Goal: Navigation & Orientation: Find specific page/section

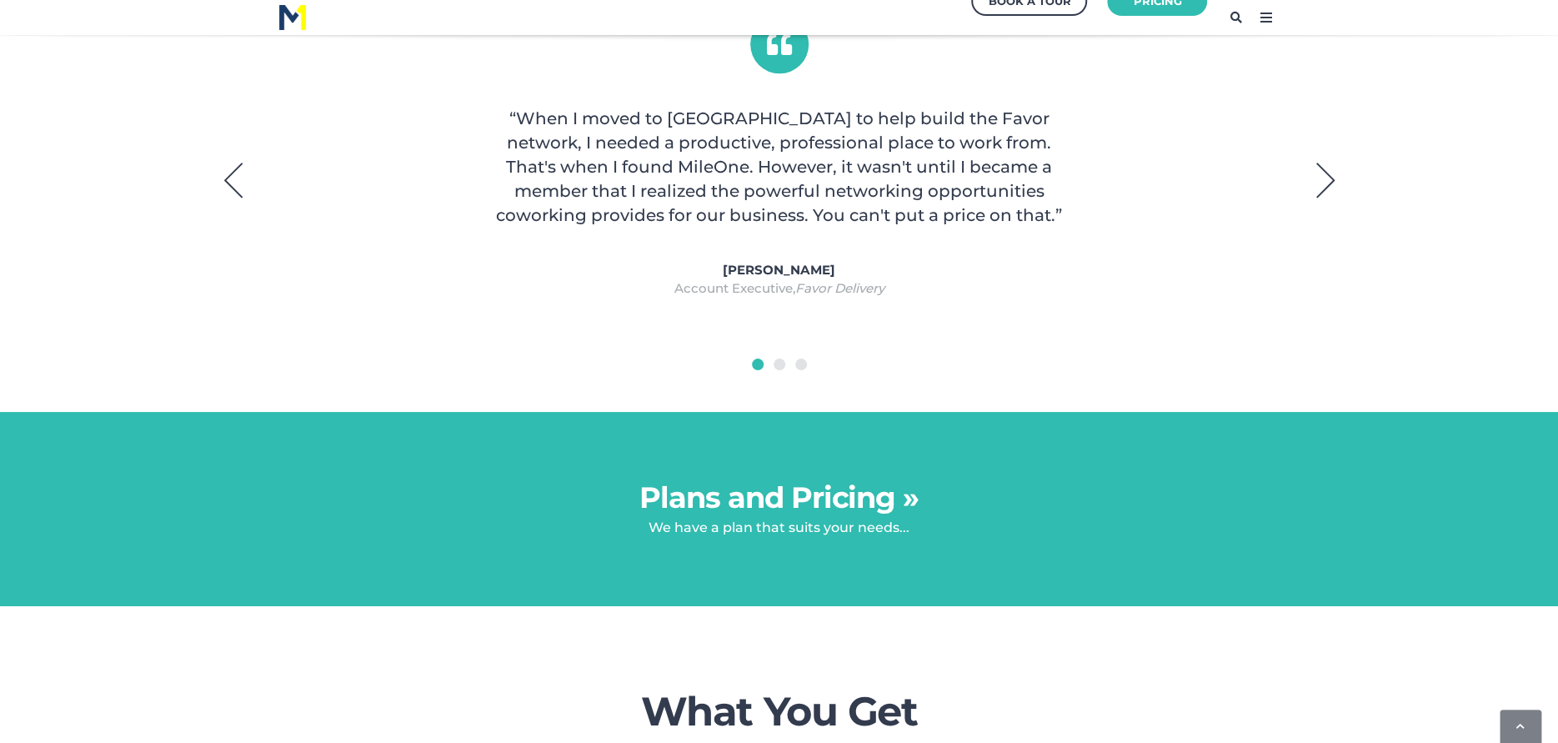
scroll to position [1235, 0]
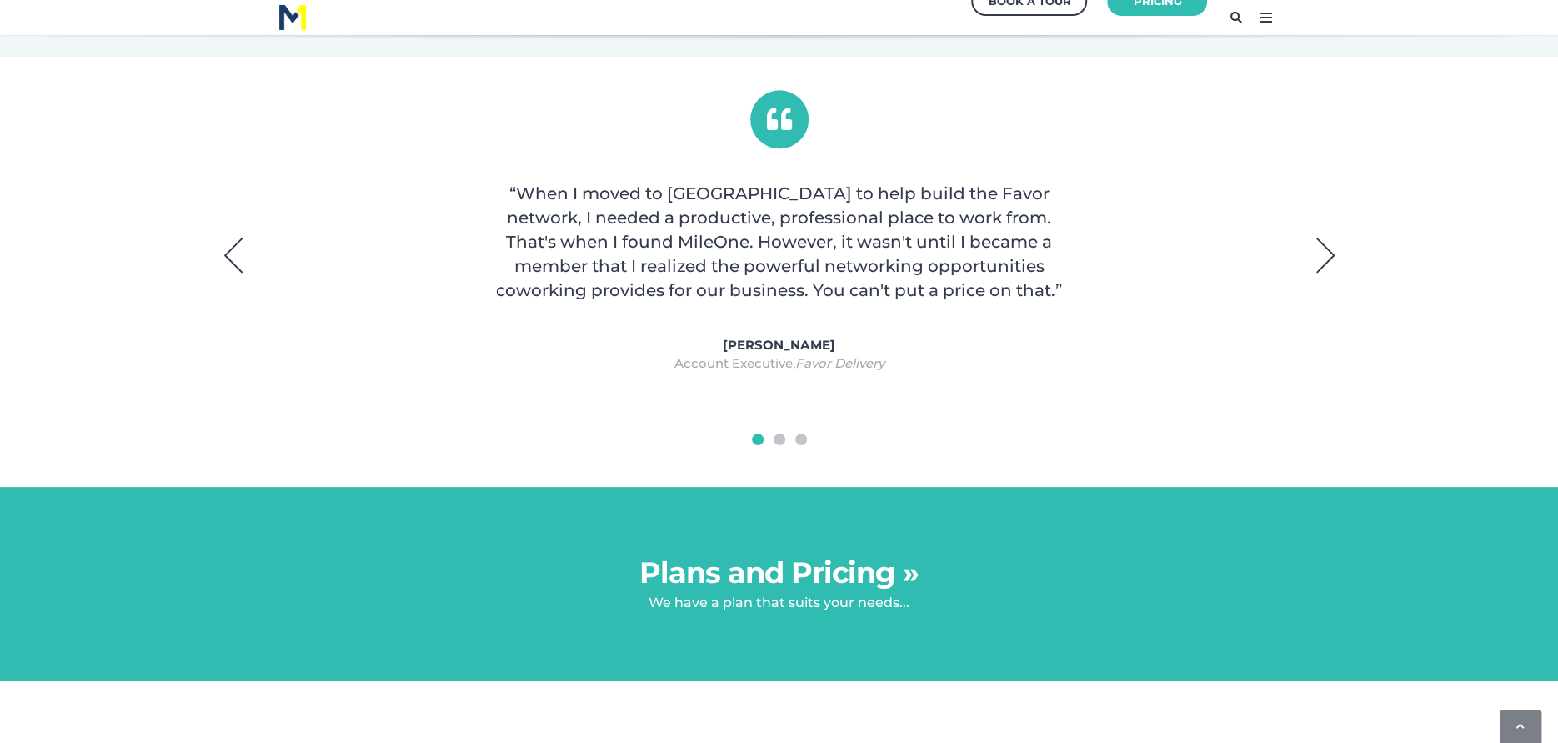
click at [1316, 253] on button "Next" at bounding box center [1325, 255] width 42 height 42
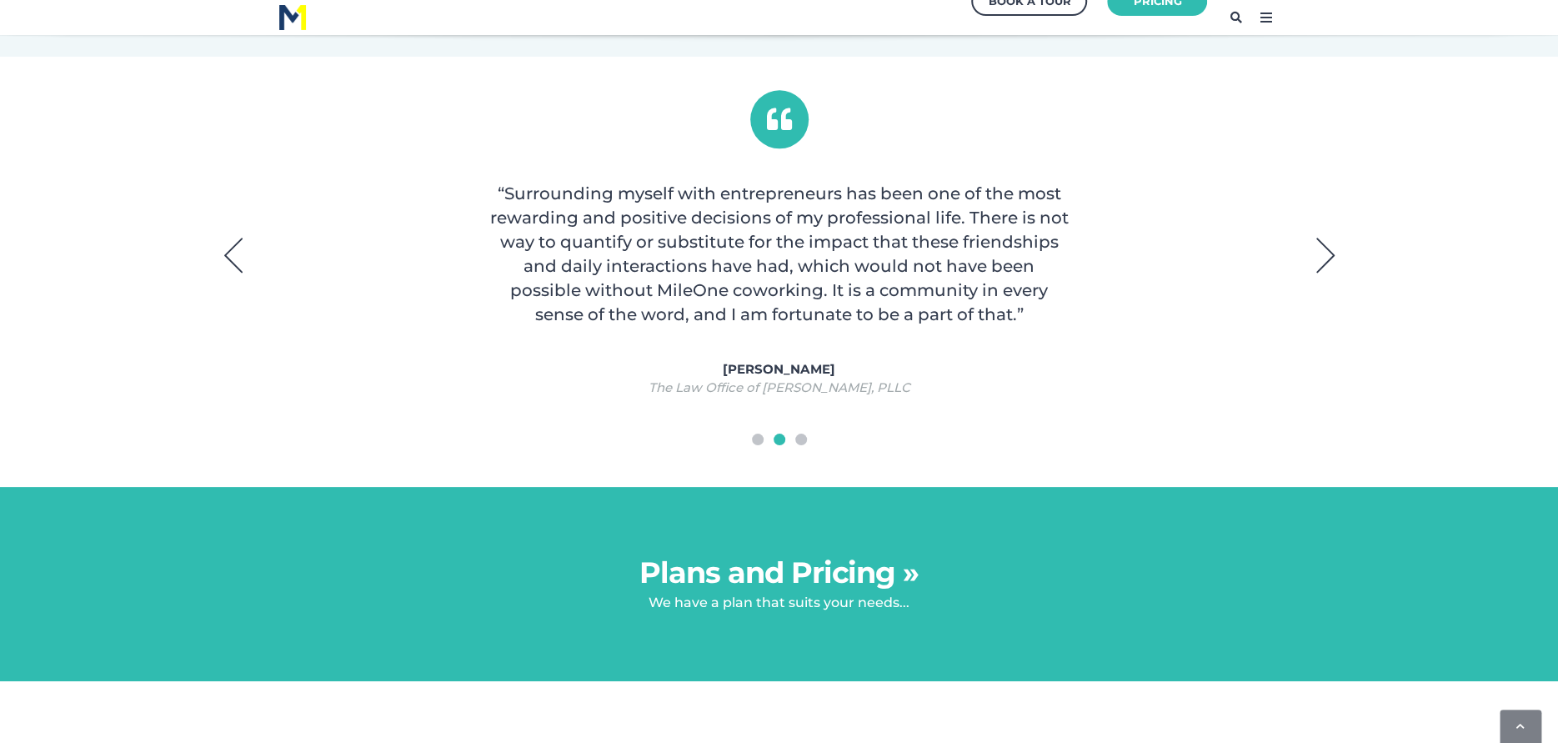
click at [1316, 253] on button "Next" at bounding box center [1325, 255] width 42 height 42
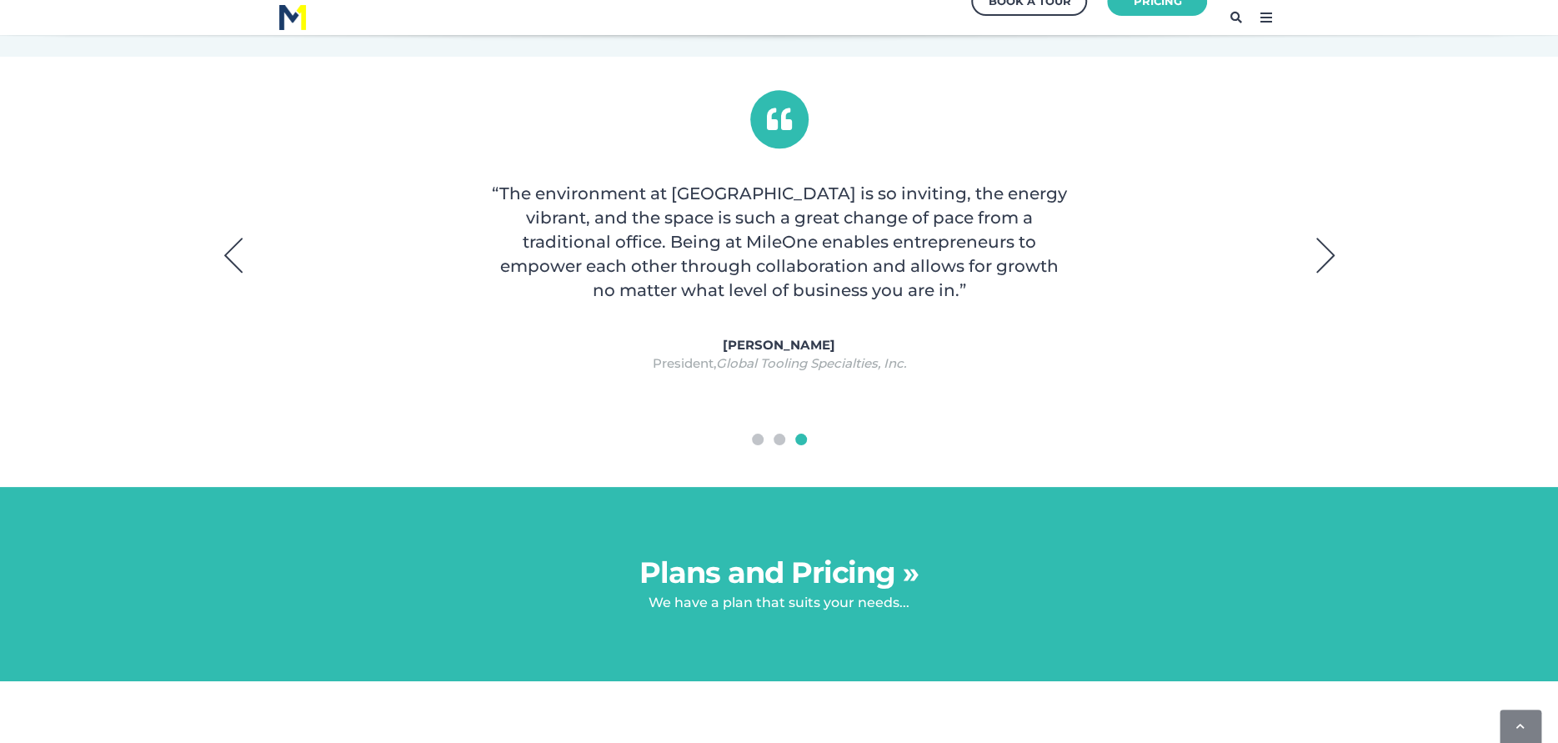
click at [1316, 253] on button "Next" at bounding box center [1325, 255] width 42 height 42
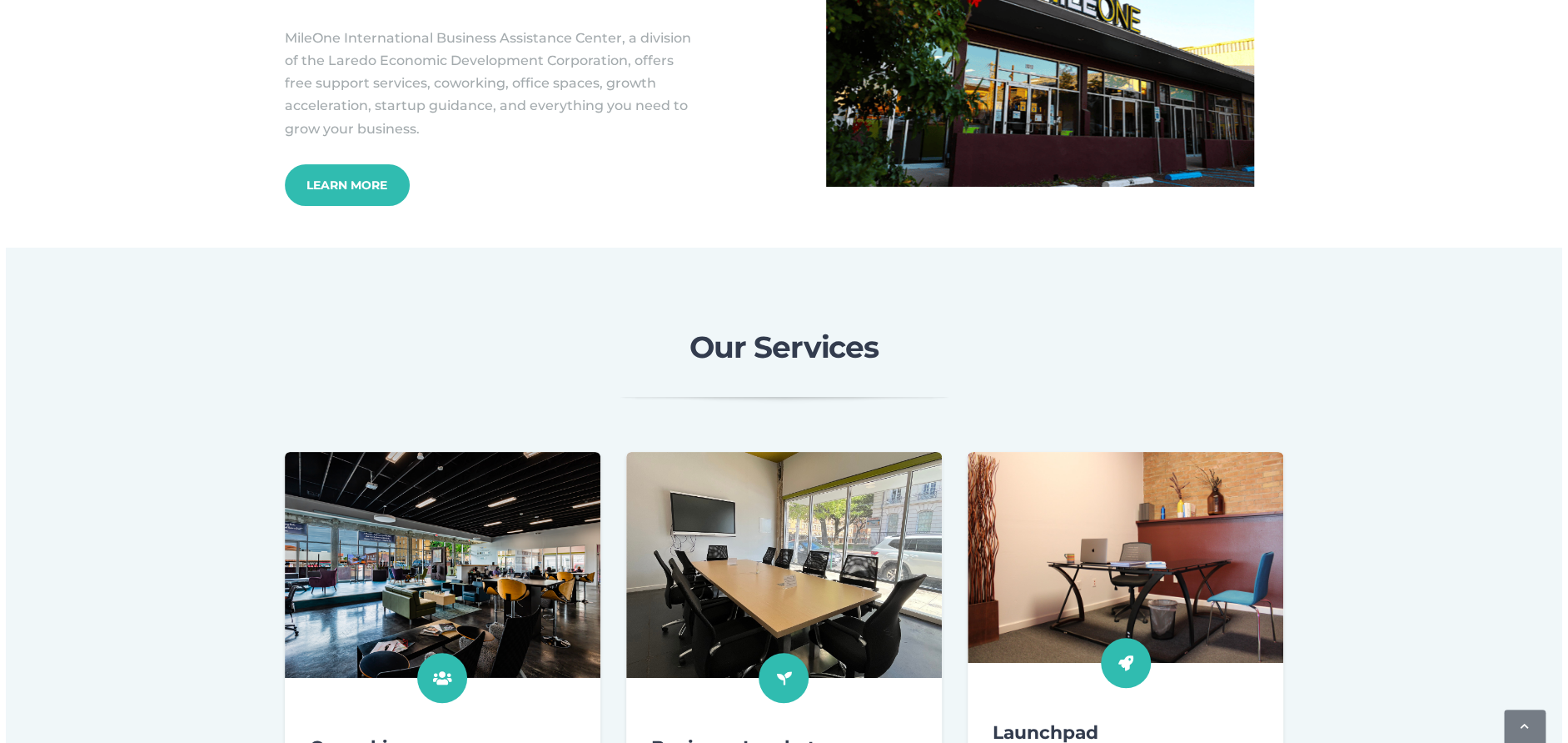
scroll to position [0, 0]
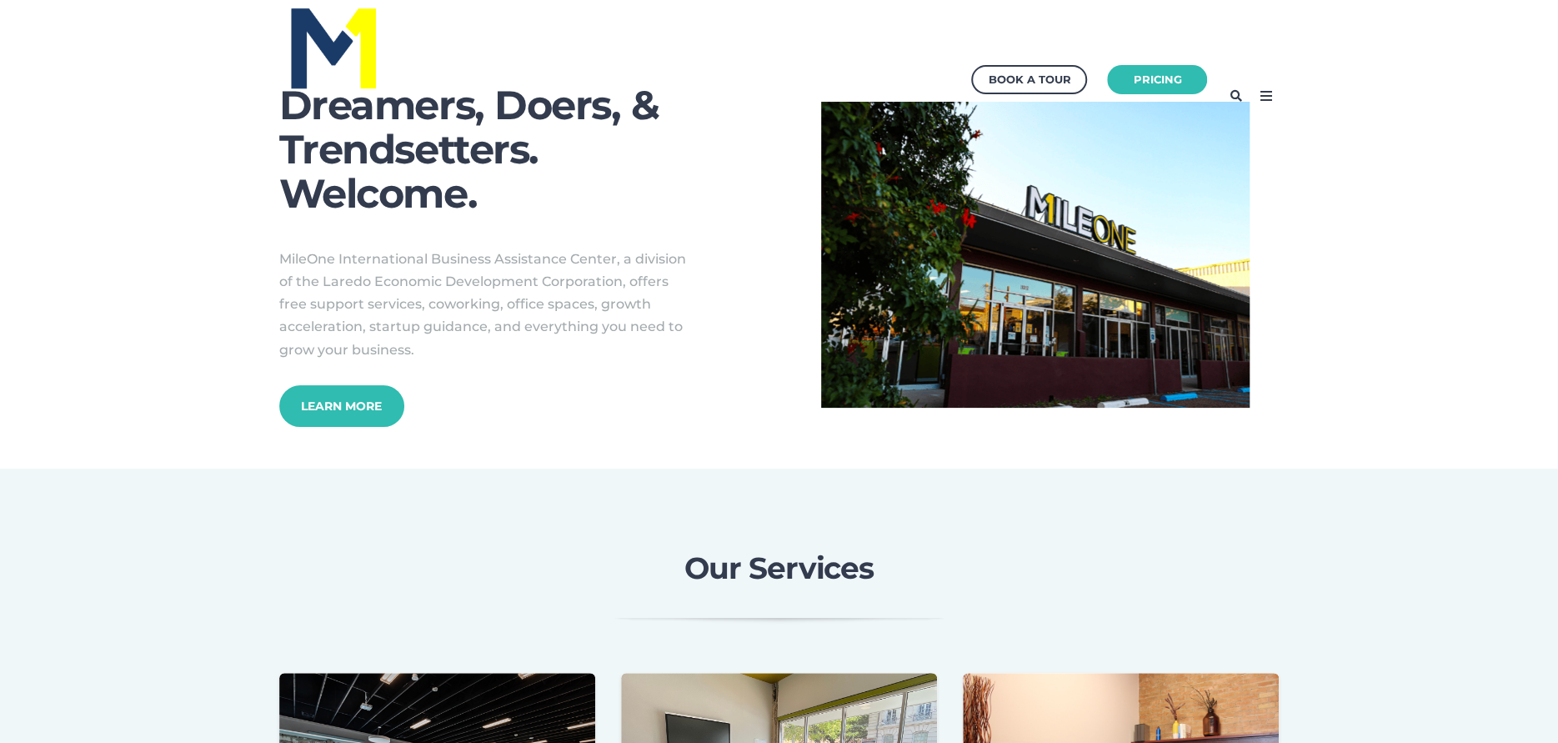
click at [1269, 99] on icon at bounding box center [1265, 96] width 27 height 27
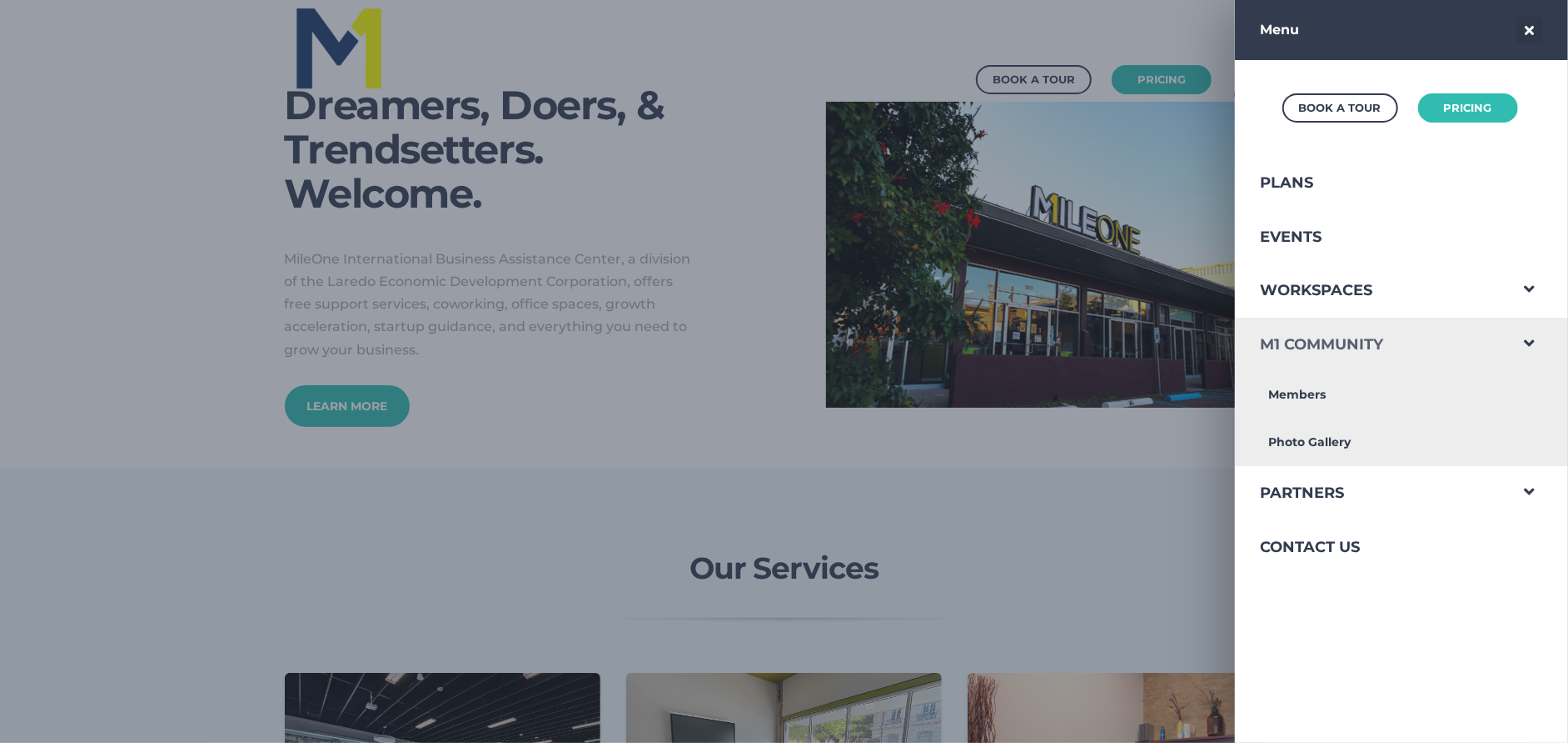
click at [1438, 338] on link "M1 Community" at bounding box center [1371, 345] width 273 height 54
click at [1365, 390] on link "Members" at bounding box center [1371, 395] width 273 height 48
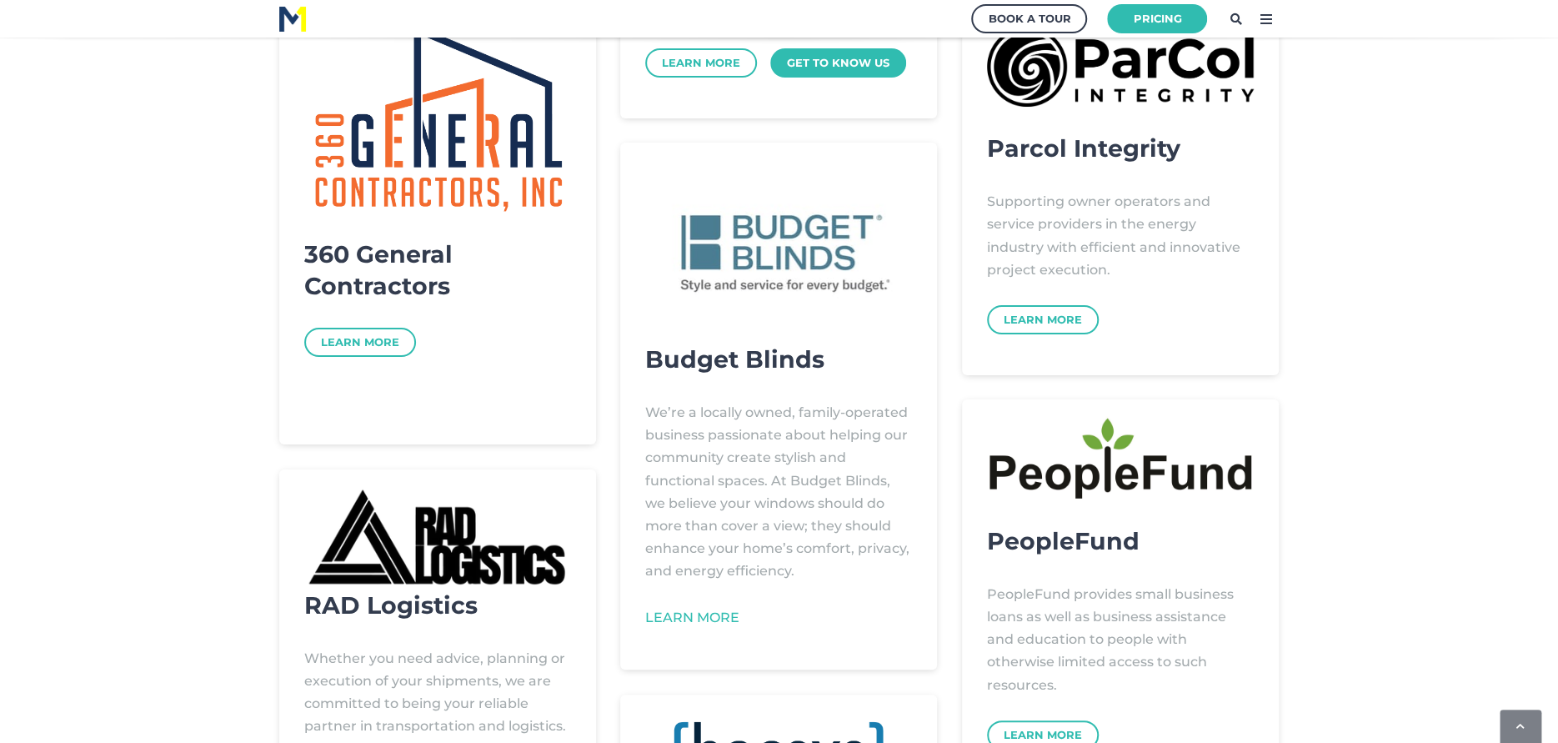
click at [1261, 19] on icon at bounding box center [1265, 19] width 27 height 27
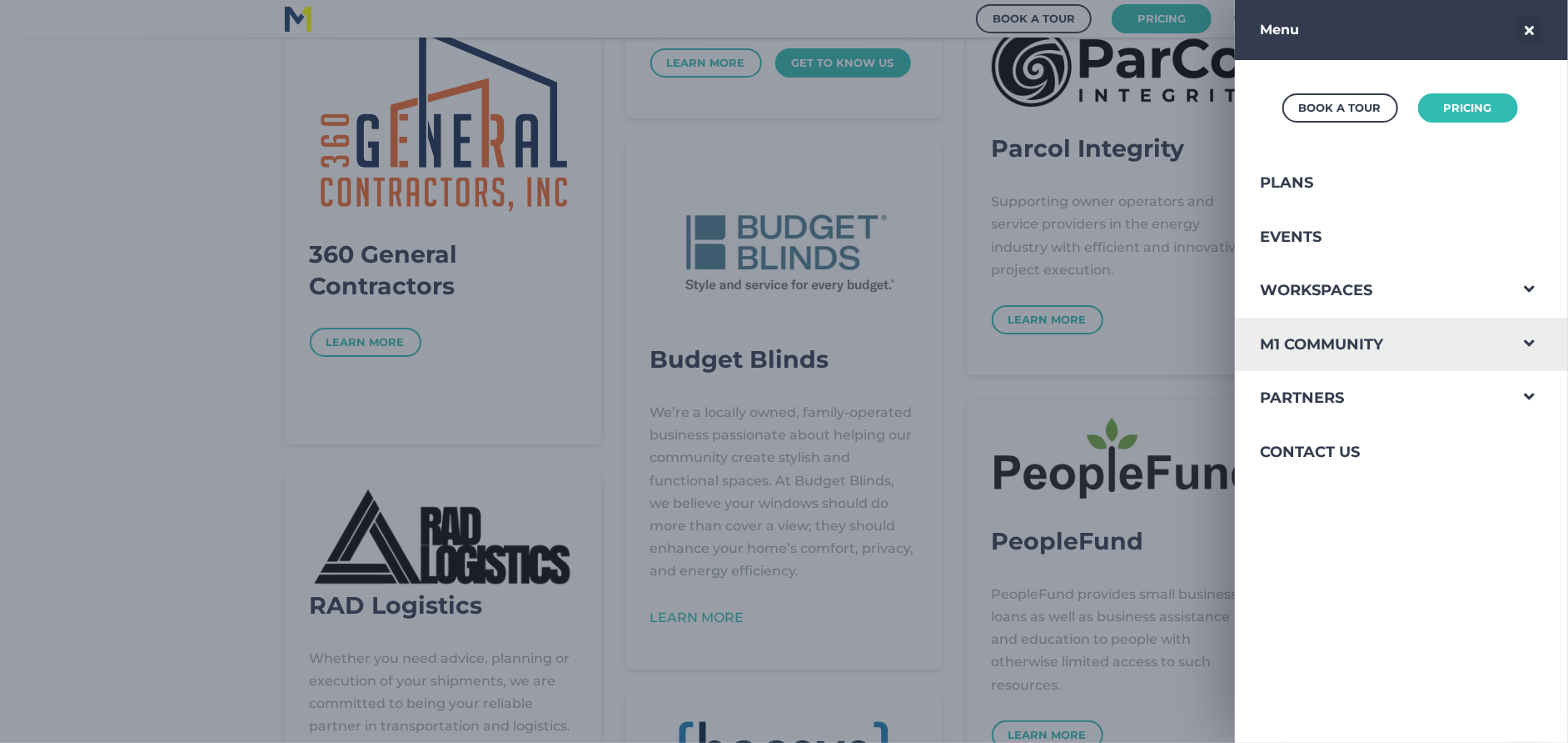
click at [1523, 345] on span "Navigation Menu" at bounding box center [1529, 339] width 43 height 43
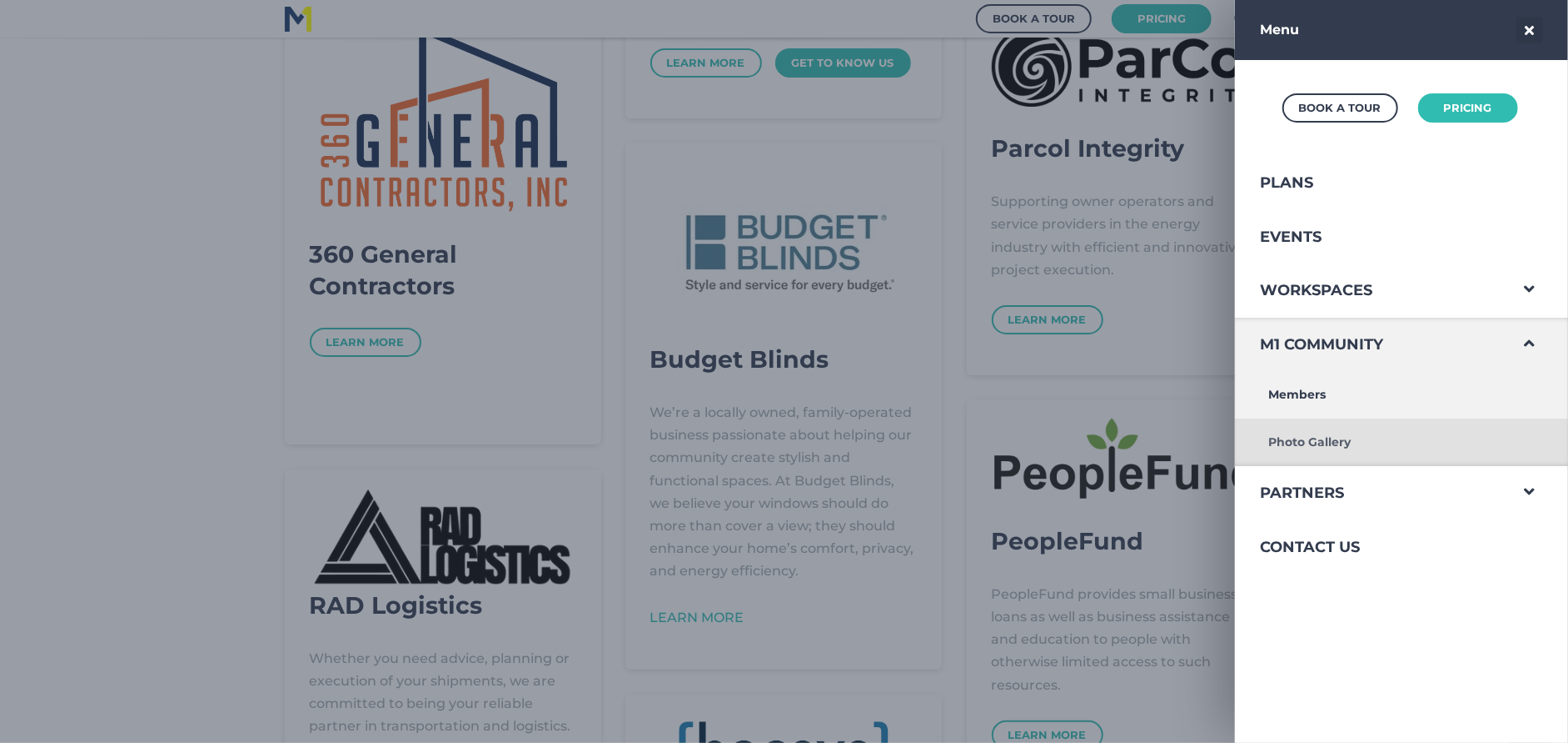
click at [1322, 435] on link "Photo Gallery" at bounding box center [1371, 442] width 273 height 48
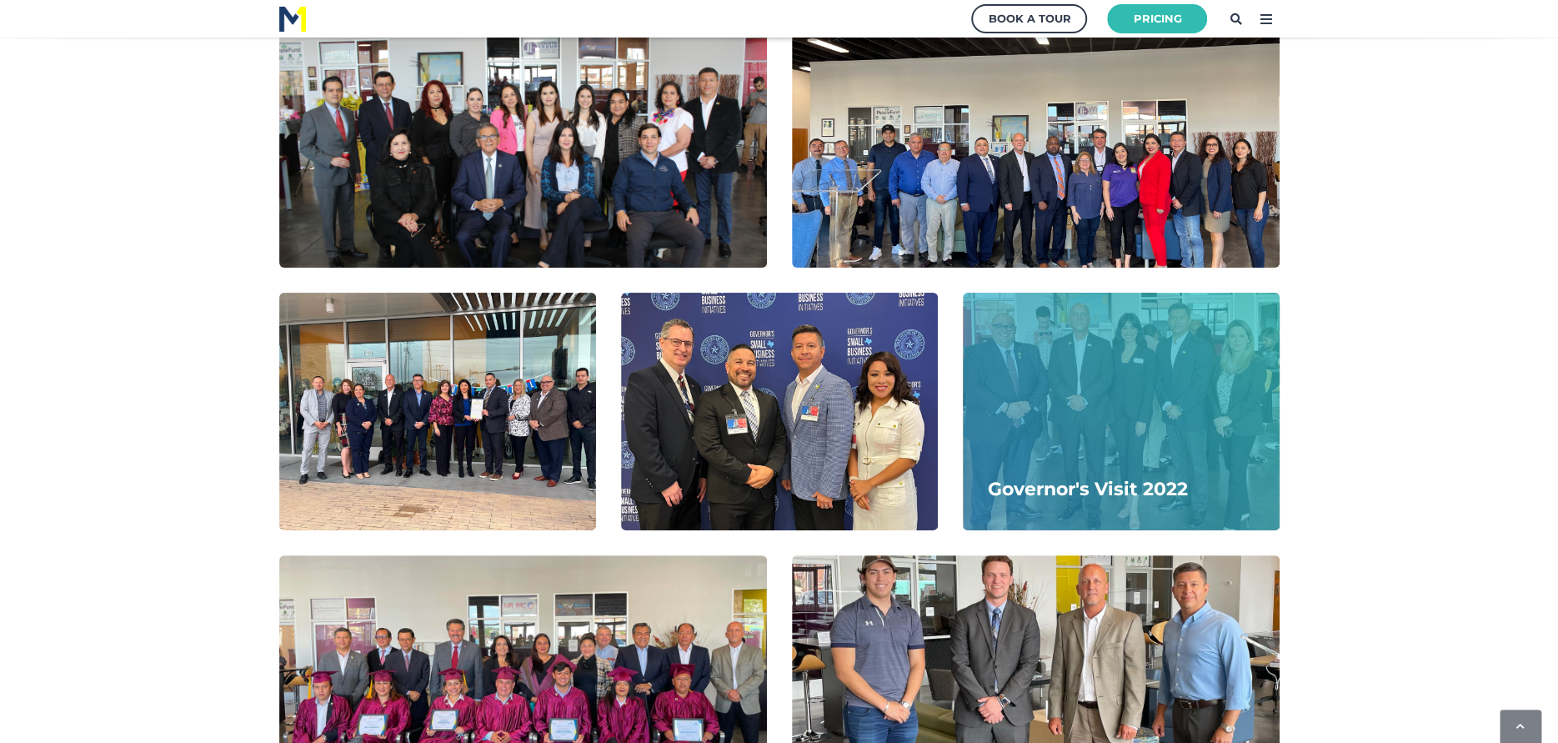
scroll to position [1000, 0]
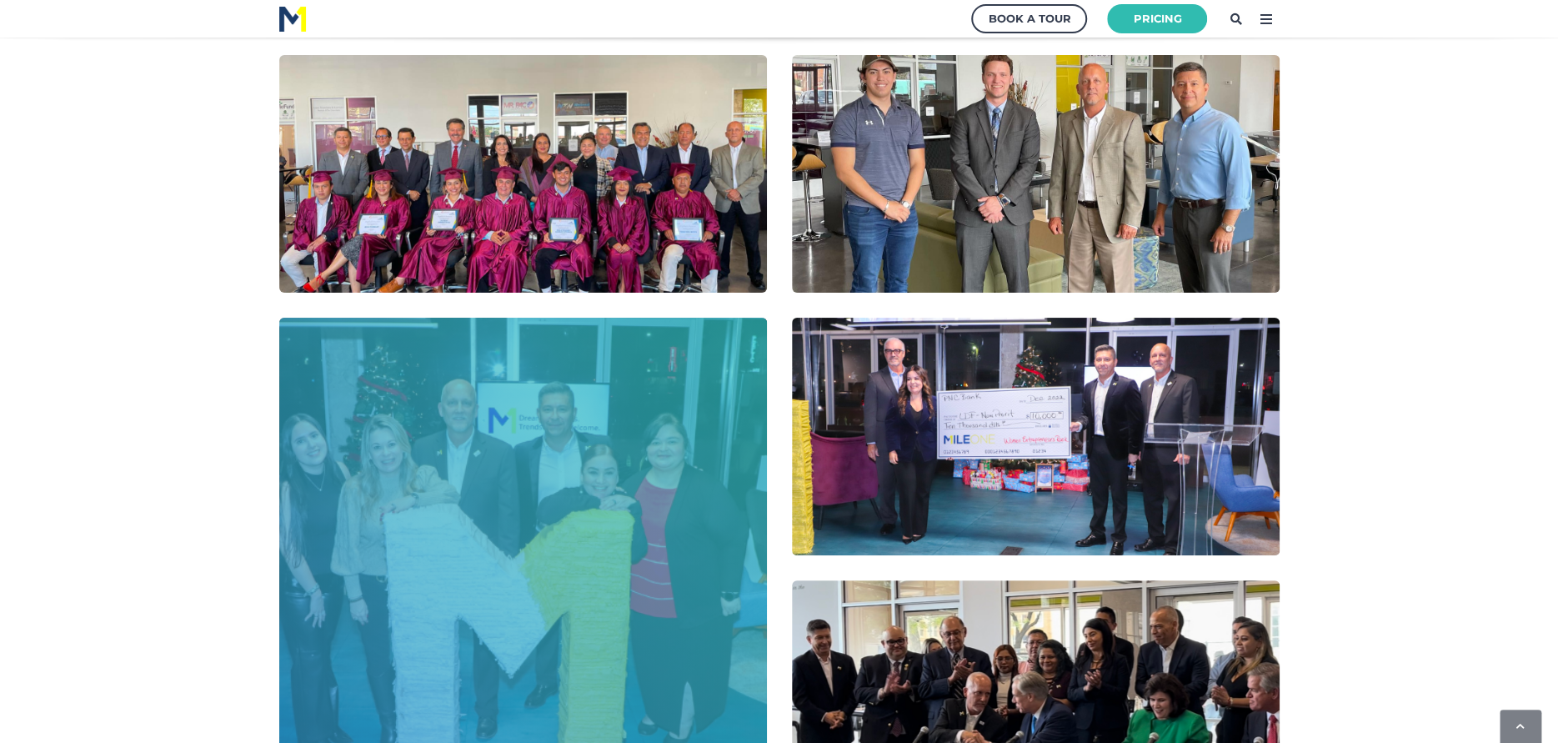
click at [618, 495] on div at bounding box center [523, 568] width 488 height 500
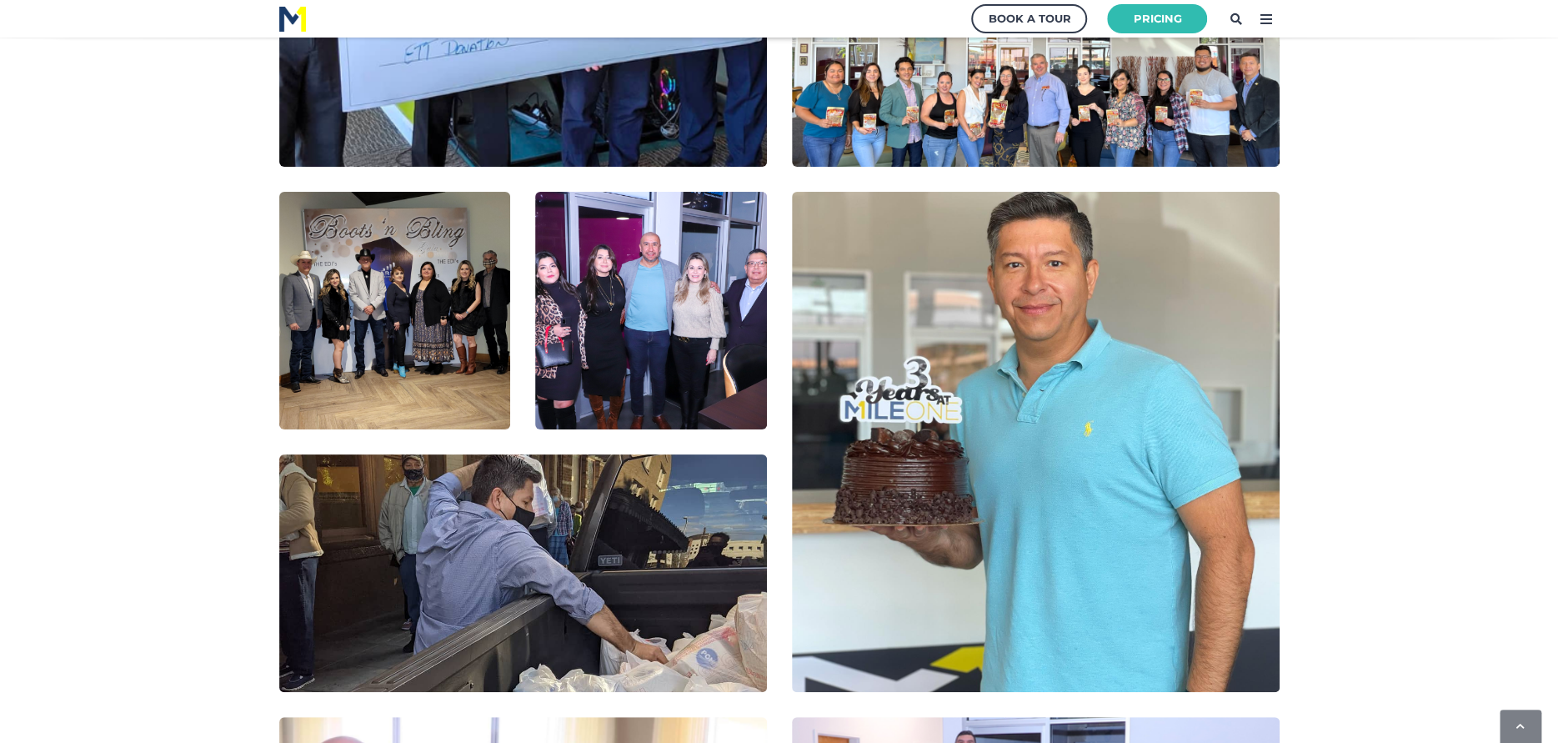
scroll to position [3500, 0]
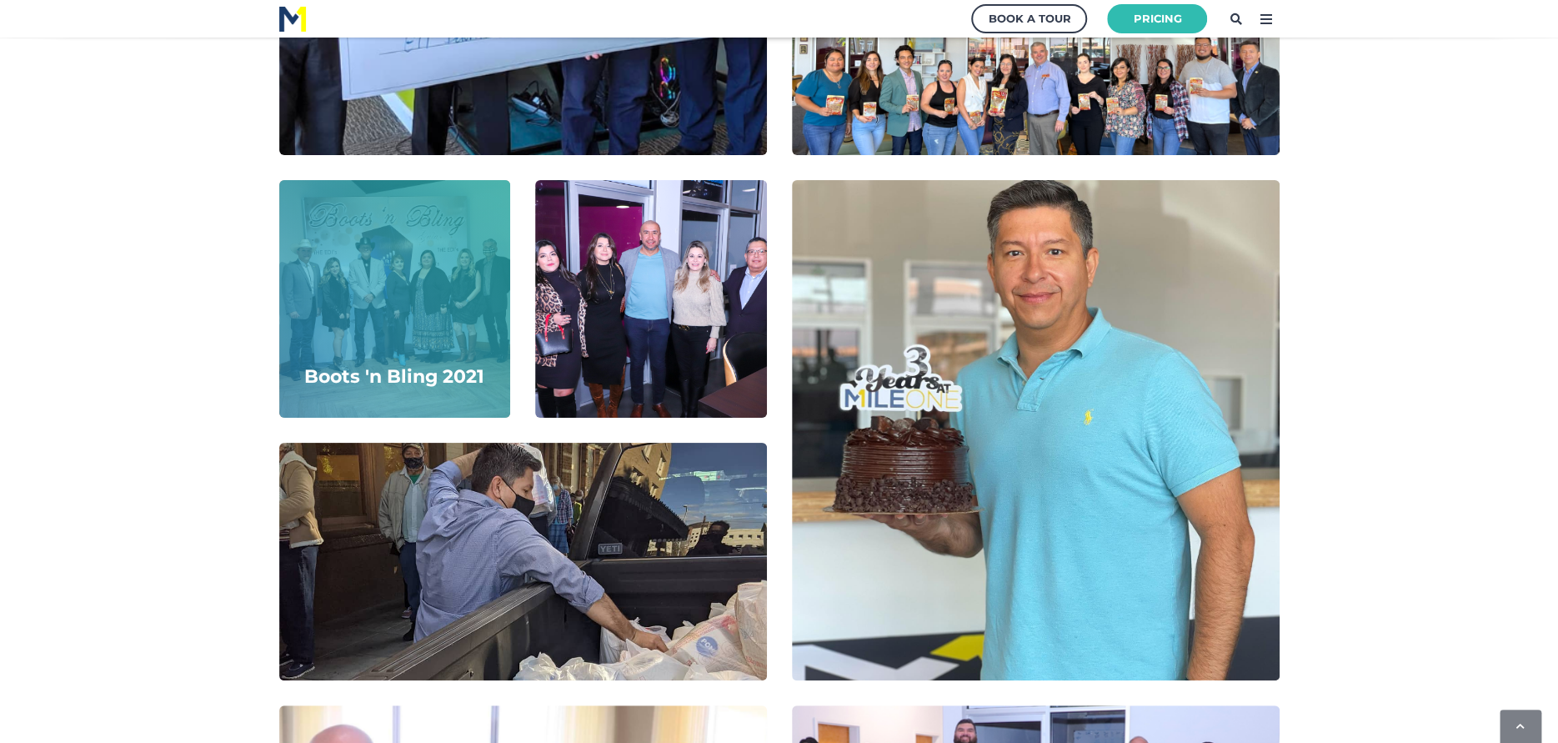
click at [483, 300] on div at bounding box center [395, 299] width 232 height 238
click at [408, 380] on div "Boots 'n Bling 2021" at bounding box center [394, 376] width 180 height 31
click at [410, 273] on div at bounding box center [395, 299] width 232 height 238
click at [485, 329] on div at bounding box center [395, 299] width 232 height 238
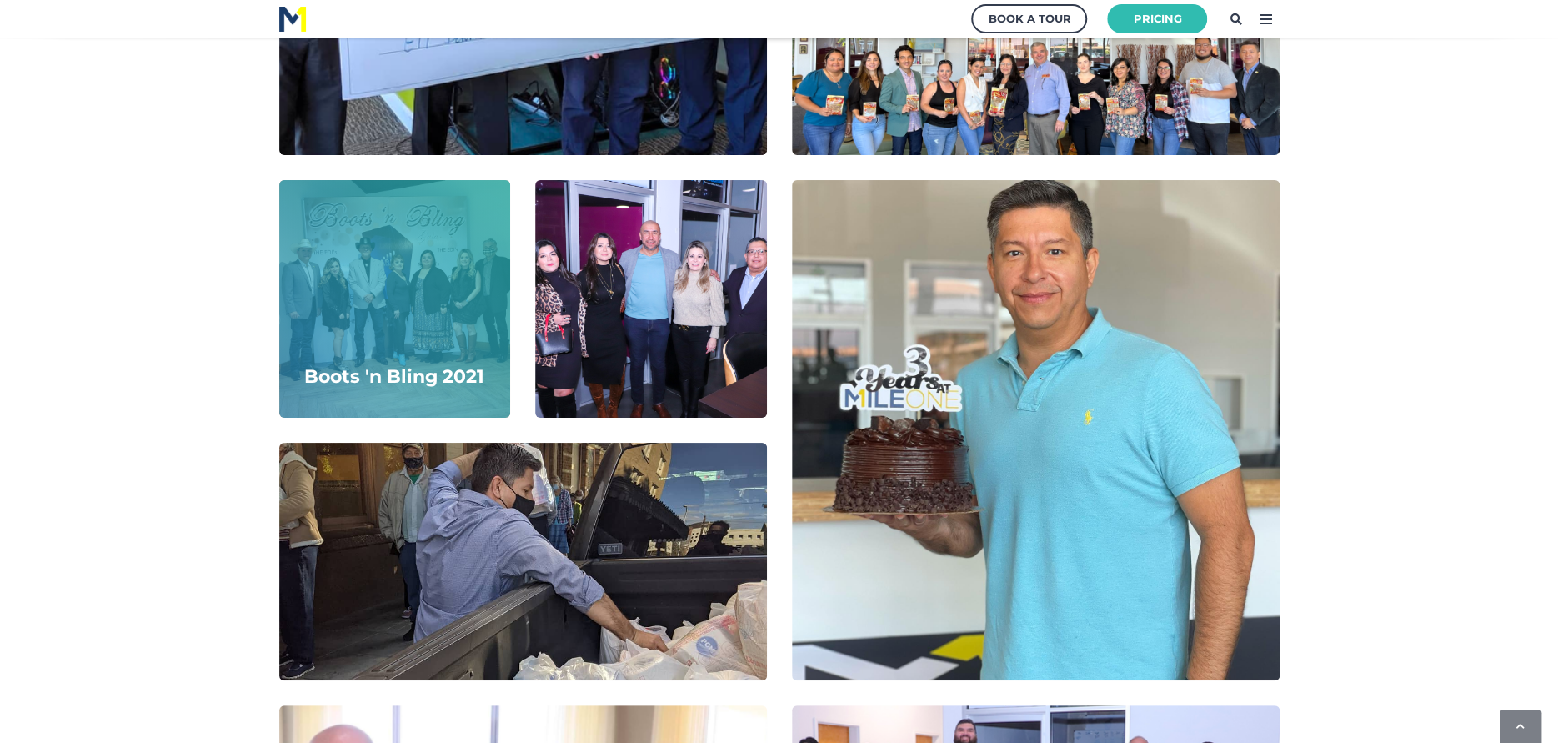
click at [453, 228] on div at bounding box center [395, 299] width 232 height 238
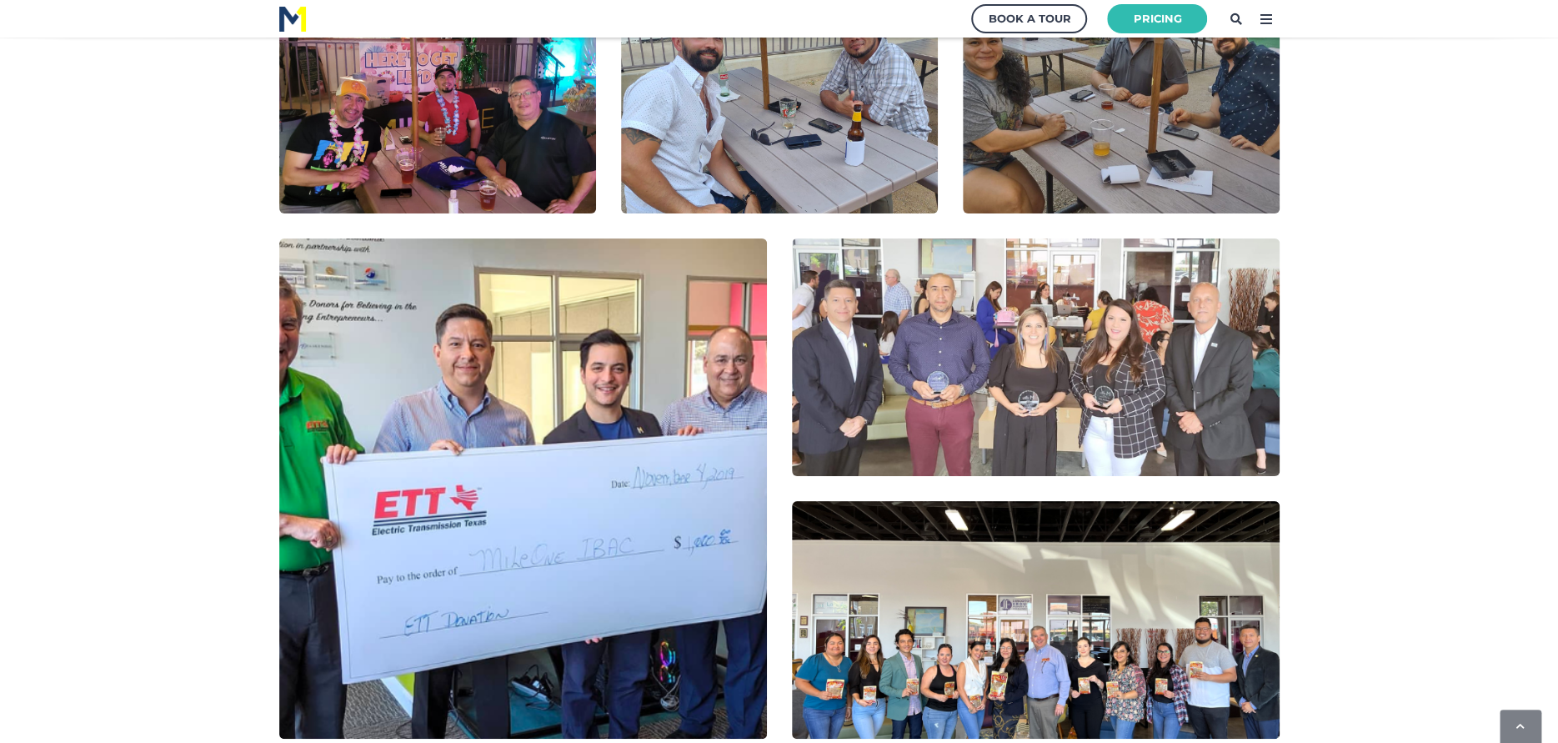
scroll to position [3334, 0]
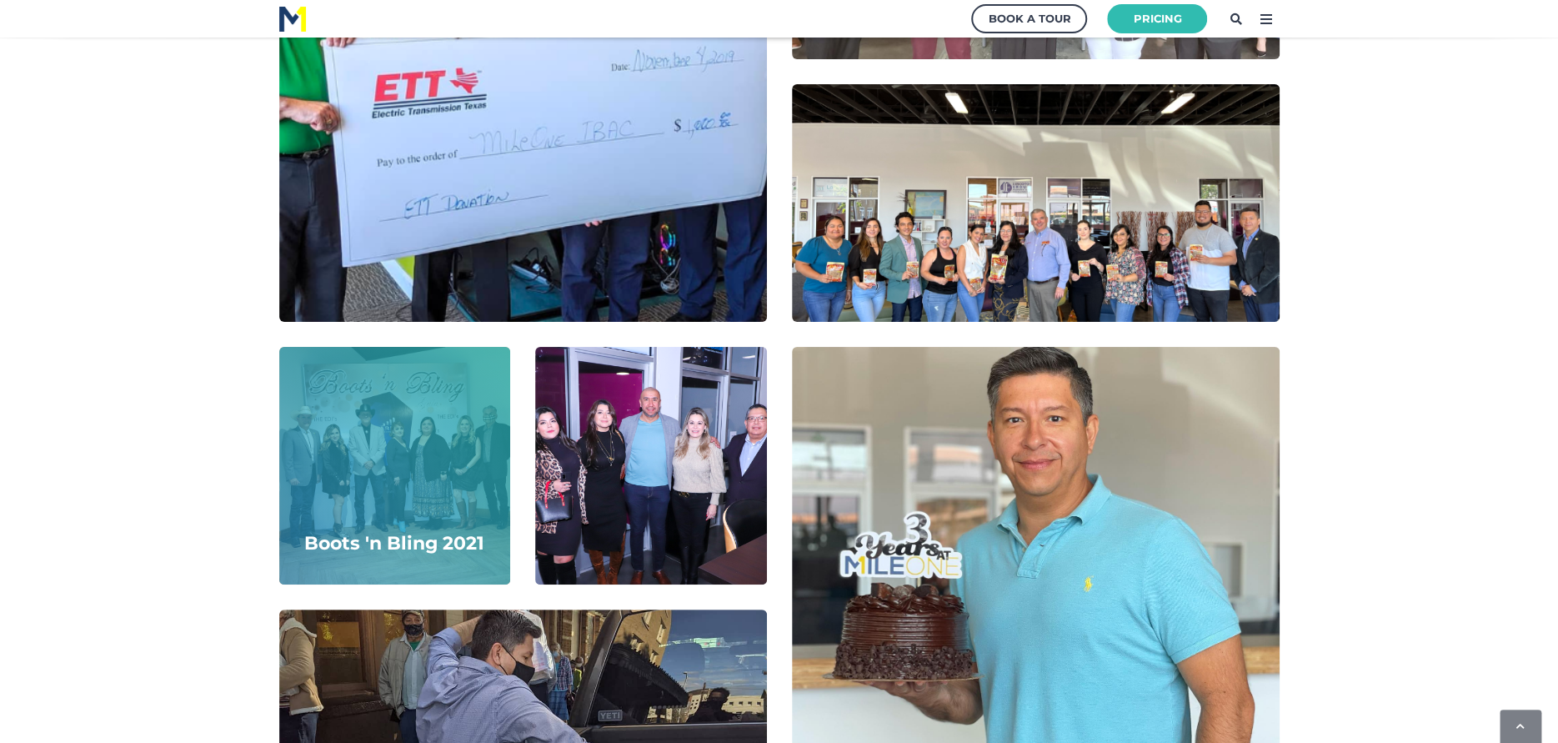
click at [404, 448] on div at bounding box center [395, 466] width 232 height 238
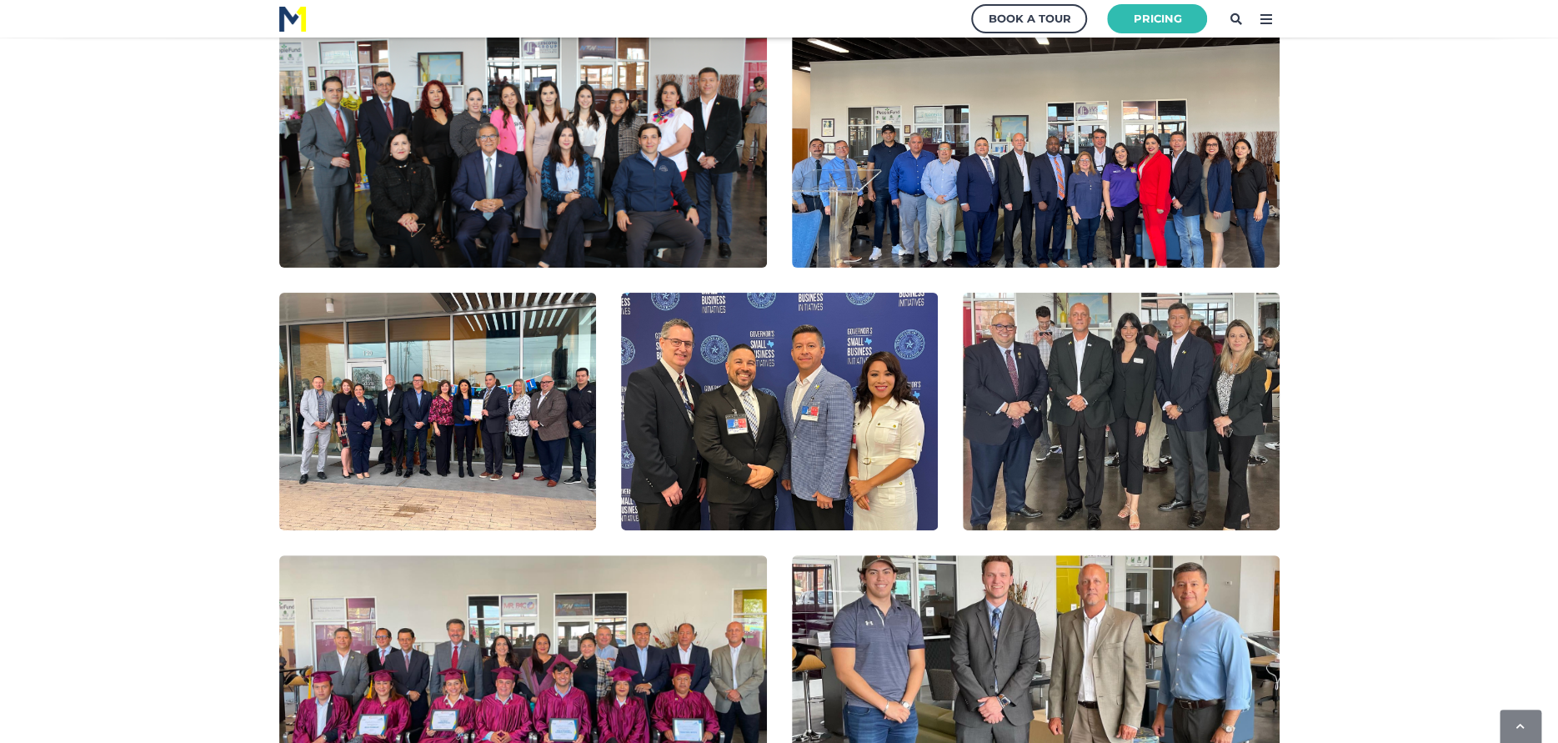
scroll to position [0, 0]
